Goal: Task Accomplishment & Management: Manage account settings

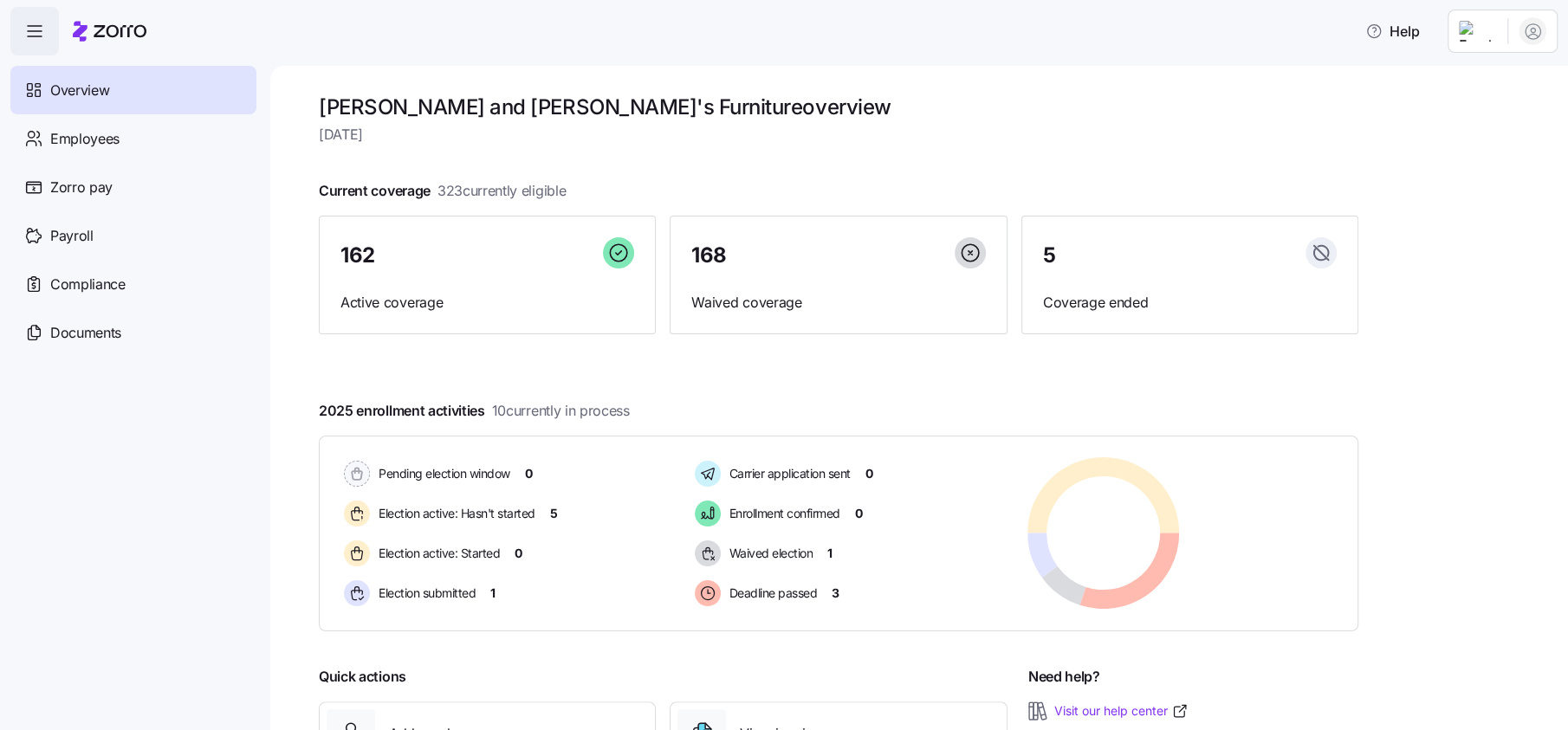
click at [1488, 26] on html "Help Overview Employees Zorro pay Payroll Compliance Documents Bernie and Phyl'…" at bounding box center [784, 359] width 1568 height 720
click at [1473, 168] on div "Log out" at bounding box center [1464, 176] width 68 height 19
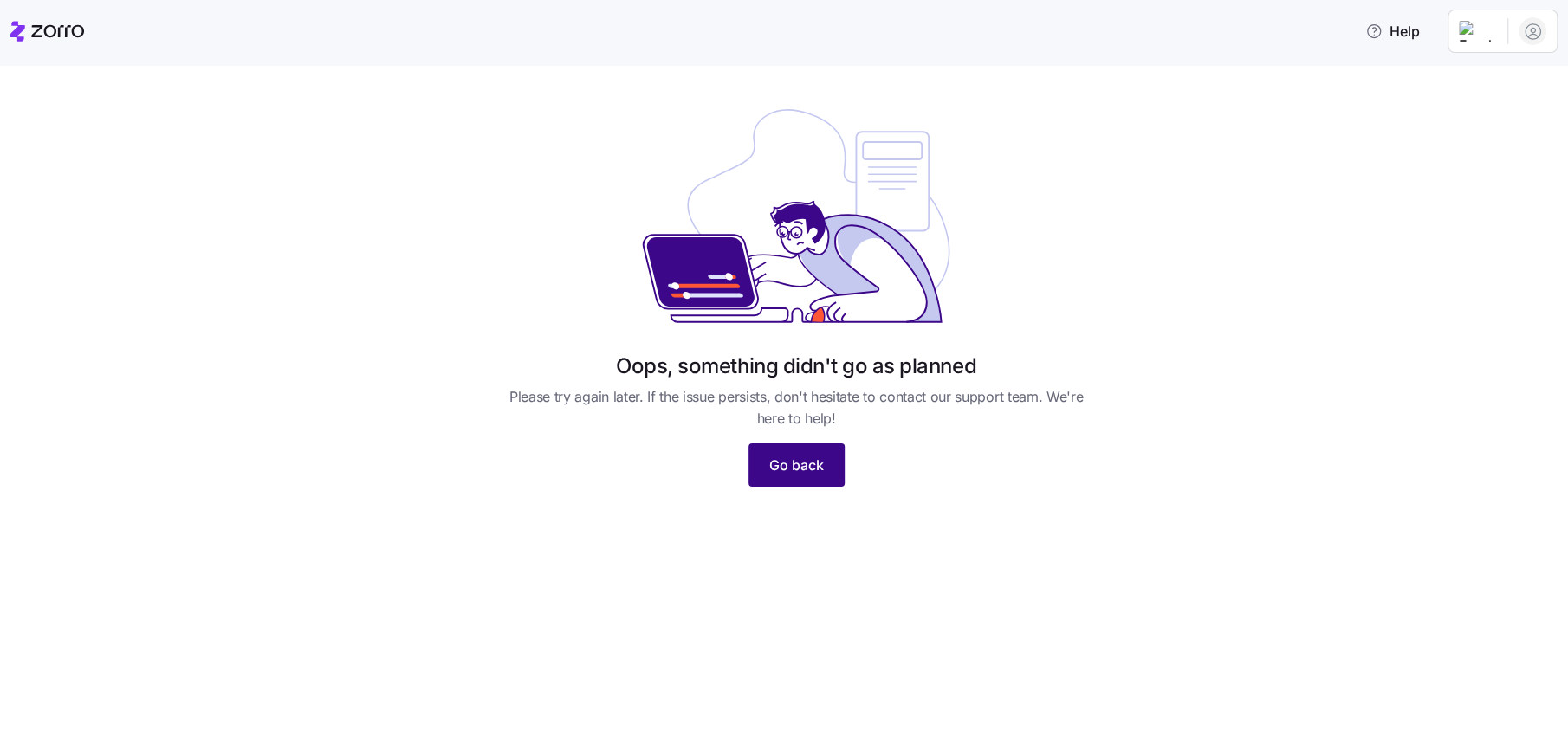
click at [800, 475] on span "Go back" at bounding box center [797, 466] width 55 height 21
click at [838, 460] on button "Go back" at bounding box center [797, 466] width 96 height 43
click at [49, 30] on icon at bounding box center [47, 31] width 73 height 21
click at [816, 481] on button "Go back" at bounding box center [797, 466] width 96 height 43
